Goal: Check status: Check status

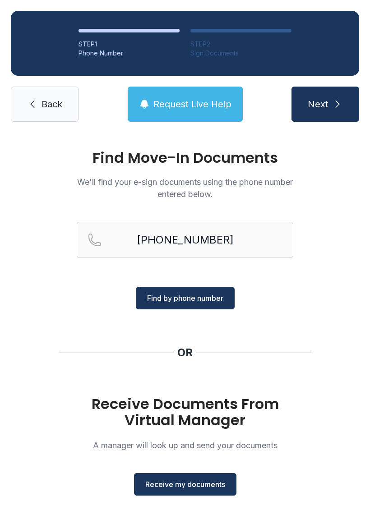
type input "[PHONE_NUMBER]"
click at [198, 292] on button "Find by phone number" at bounding box center [185, 298] width 99 height 23
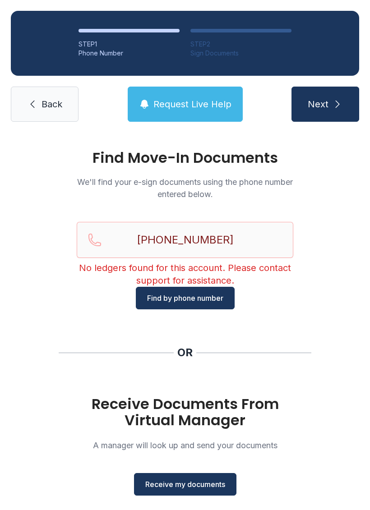
click at [53, 105] on span "Back" at bounding box center [51, 104] width 21 height 13
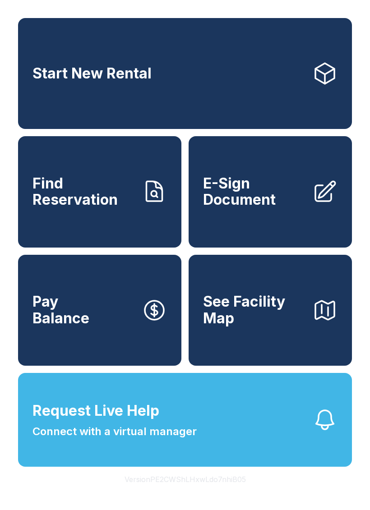
click at [98, 207] on span "Find Reservation" at bounding box center [83, 191] width 102 height 33
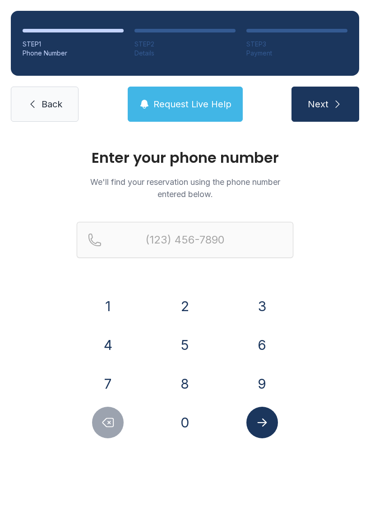
click at [182, 305] on button "2" at bounding box center [185, 306] width 32 height 32
click at [193, 418] on button "0" at bounding box center [185, 423] width 32 height 32
click at [186, 344] on button "5" at bounding box center [185, 345] width 32 height 32
click at [186, 304] on button "2" at bounding box center [185, 306] width 32 height 32
click at [259, 343] on button "6" at bounding box center [262, 345] width 32 height 32
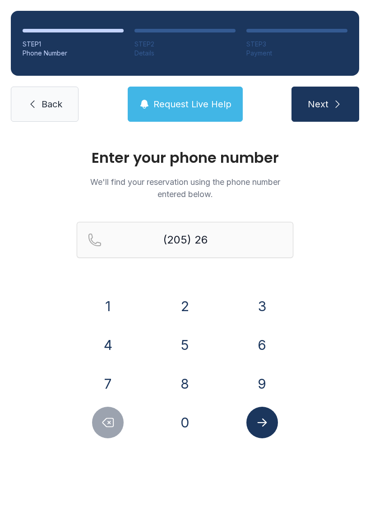
click at [259, 343] on button "6" at bounding box center [262, 345] width 32 height 32
click at [186, 413] on button "0" at bounding box center [185, 423] width 32 height 32
click at [254, 343] on button "6" at bounding box center [262, 345] width 32 height 32
click at [188, 413] on button "0" at bounding box center [185, 423] width 32 height 32
click at [263, 343] on button "6" at bounding box center [262, 345] width 32 height 32
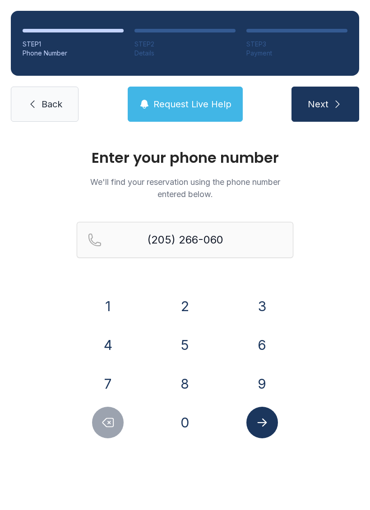
type input "[PHONE_NUMBER]"
click at [266, 422] on icon "Submit lookup form" at bounding box center [261, 422] width 9 height 8
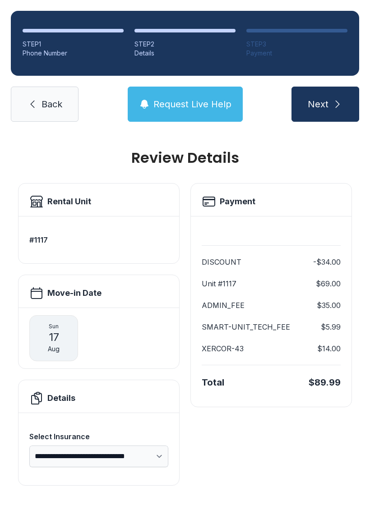
click at [64, 99] on link "Back" at bounding box center [45, 104] width 68 height 35
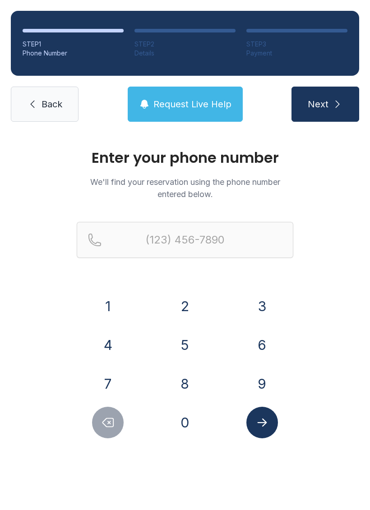
click at [188, 304] on button "2" at bounding box center [185, 306] width 32 height 32
click at [195, 417] on button "0" at bounding box center [185, 423] width 32 height 32
click at [191, 339] on button "5" at bounding box center [185, 345] width 32 height 32
click at [188, 302] on button "2" at bounding box center [185, 306] width 32 height 32
click at [264, 340] on button "6" at bounding box center [262, 345] width 32 height 32
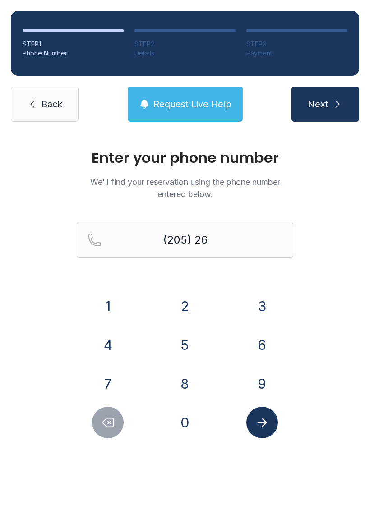
click at [260, 342] on button "6" at bounding box center [262, 345] width 32 height 32
click at [192, 411] on button "0" at bounding box center [185, 423] width 32 height 32
click at [256, 342] on button "6" at bounding box center [262, 345] width 32 height 32
click at [191, 418] on button "0" at bounding box center [185, 423] width 32 height 32
click at [260, 346] on button "6" at bounding box center [262, 345] width 32 height 32
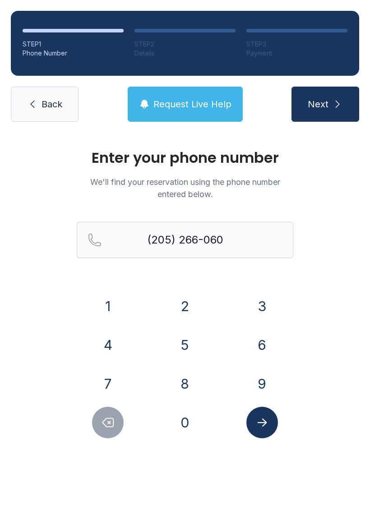
type input "[PHONE_NUMBER]"
click at [261, 424] on icon "Submit lookup form" at bounding box center [262, 423] width 14 height 14
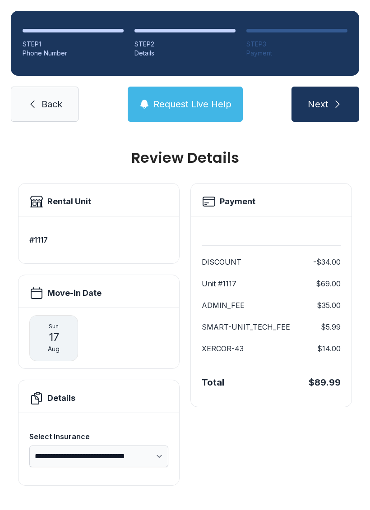
click at [326, 99] on span "Next" at bounding box center [317, 104] width 21 height 13
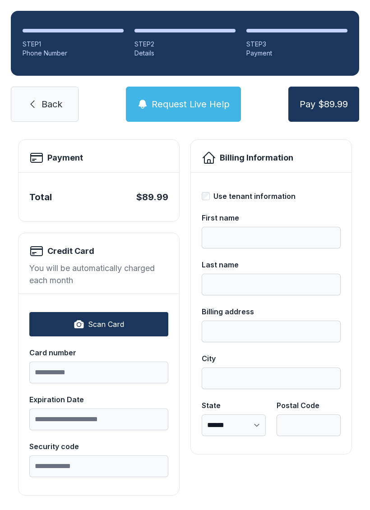
scroll to position [43, 0]
click at [43, 105] on span "Back" at bounding box center [51, 104] width 21 height 13
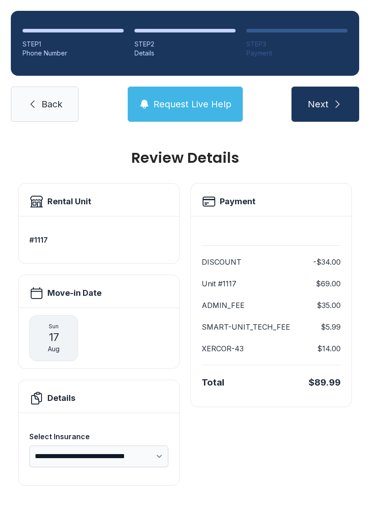
click at [54, 105] on span "Back" at bounding box center [51, 104] width 21 height 13
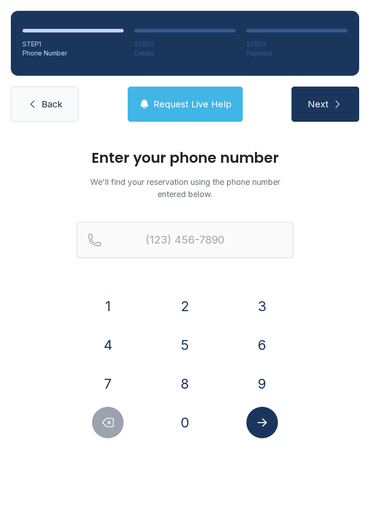
click at [50, 112] on link "Back" at bounding box center [45, 104] width 68 height 35
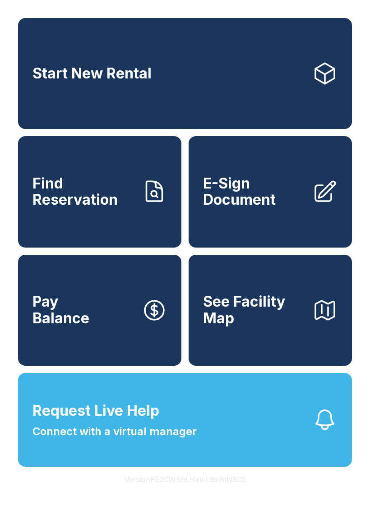
click at [87, 208] on span "Find Reservation" at bounding box center [83, 191] width 102 height 33
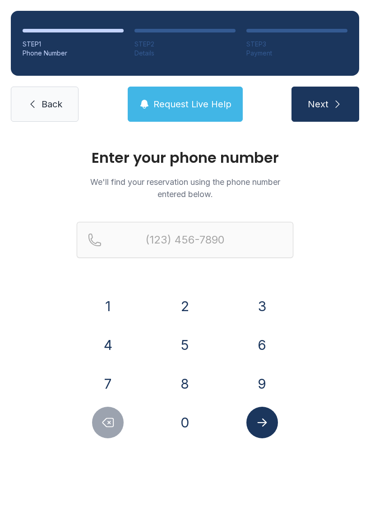
click at [187, 303] on button "2" at bounding box center [185, 306] width 32 height 32
click at [187, 413] on button "0" at bounding box center [185, 423] width 32 height 32
click at [185, 341] on button "5" at bounding box center [185, 345] width 32 height 32
click at [187, 301] on button "2" at bounding box center [185, 306] width 32 height 32
click at [261, 340] on button "6" at bounding box center [262, 345] width 32 height 32
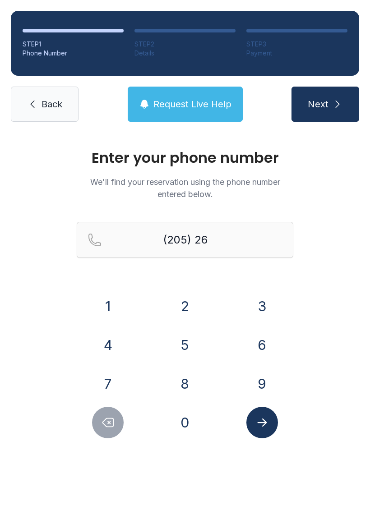
click at [261, 339] on button "6" at bounding box center [262, 345] width 32 height 32
click at [195, 412] on button "0" at bounding box center [185, 423] width 32 height 32
click at [264, 339] on button "6" at bounding box center [262, 345] width 32 height 32
click at [188, 416] on button "0" at bounding box center [185, 423] width 32 height 32
click at [263, 346] on button "6" at bounding box center [262, 345] width 32 height 32
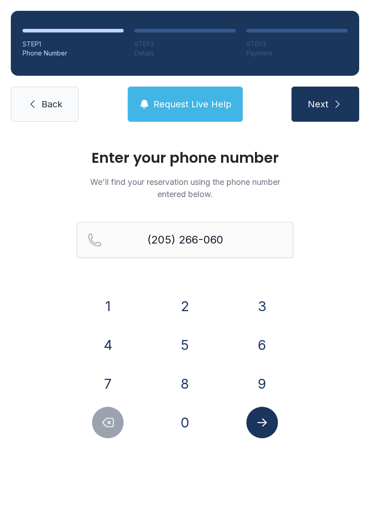
type input "[PHONE_NUMBER]"
click at [264, 422] on icon "Submit lookup form" at bounding box center [261, 422] width 9 height 8
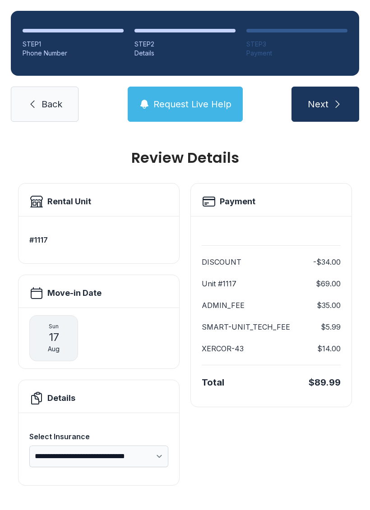
click at [50, 96] on link "Back" at bounding box center [45, 104] width 68 height 35
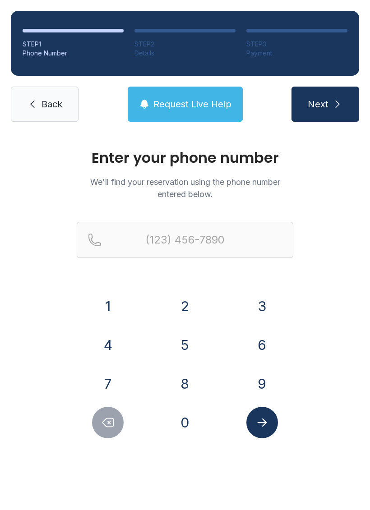
click at [103, 422] on icon "Delete number" at bounding box center [108, 422] width 11 height 9
